Goal: Check status

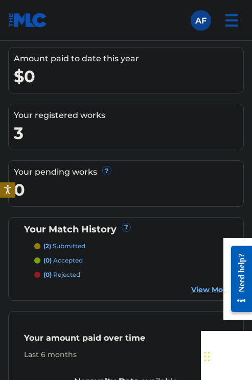
scroll to position [204, 0]
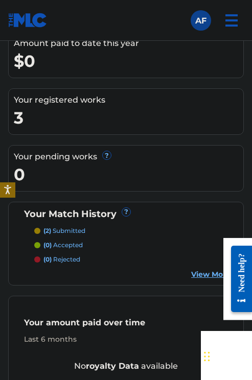
click at [66, 232] on p "(2) submitted" at bounding box center [64, 230] width 42 height 9
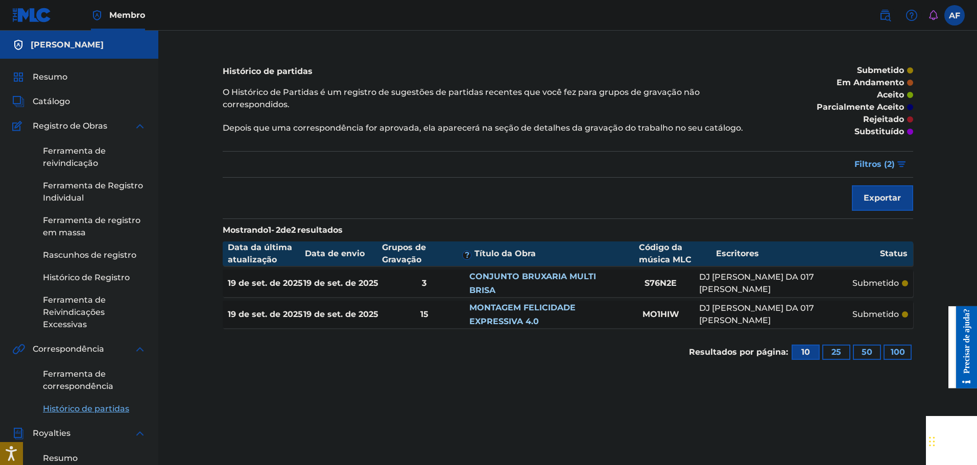
click at [251, 196] on div "Exportar" at bounding box center [568, 198] width 690 height 26
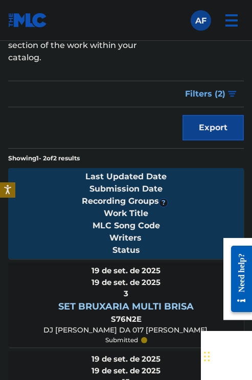
scroll to position [204, 0]
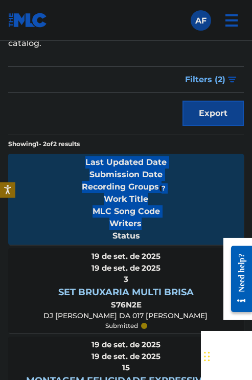
drag, startPoint x: 157, startPoint y: 234, endPoint x: 83, endPoint y: 161, distance: 104.3
click at [83, 161] on div "Last Updated Date Submission Date Recording Groups ? Work Title MLC Song Code W…" at bounding box center [125, 199] width 235 height 91
click at [190, 176] on div "Last Updated Date Submission Date Recording Groups ? Work Title MLC Song Code W…" at bounding box center [125, 199] width 235 height 91
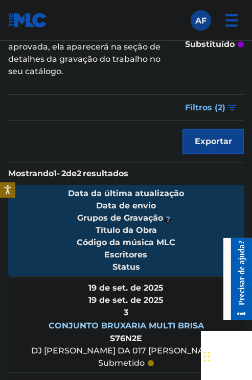
scroll to position [232, 0]
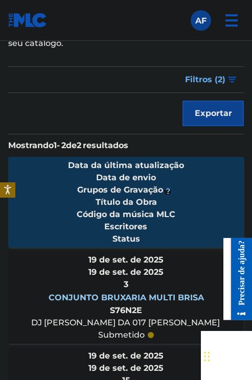
click at [211, 186] on div "Data da última atualização Data de envio Grupos de Gravação ? Título da Obra Có…" at bounding box center [125, 202] width 235 height 91
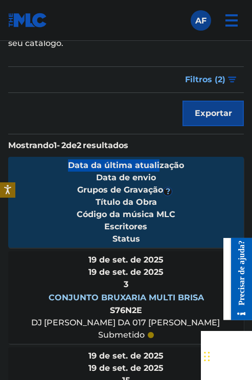
drag, startPoint x: 93, startPoint y: 167, endPoint x: 69, endPoint y: 166, distance: 24.0
click at [69, 166] on font "Data da última atualização" at bounding box center [126, 165] width 116 height 10
click at [65, 178] on div "Data da última atualização Data de envio Grupos de Gravação ? Título da Obra Có…" at bounding box center [125, 202] width 235 height 91
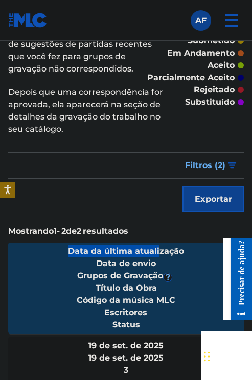
scroll to position [102, 0]
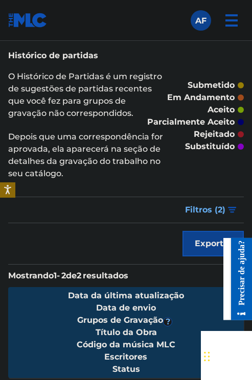
click at [203, 184] on div "submetido em andamento aceito parcialmente aceito rejeitado substituído" at bounding box center [204, 115] width 80 height 151
